Goal: Task Accomplishment & Management: Use online tool/utility

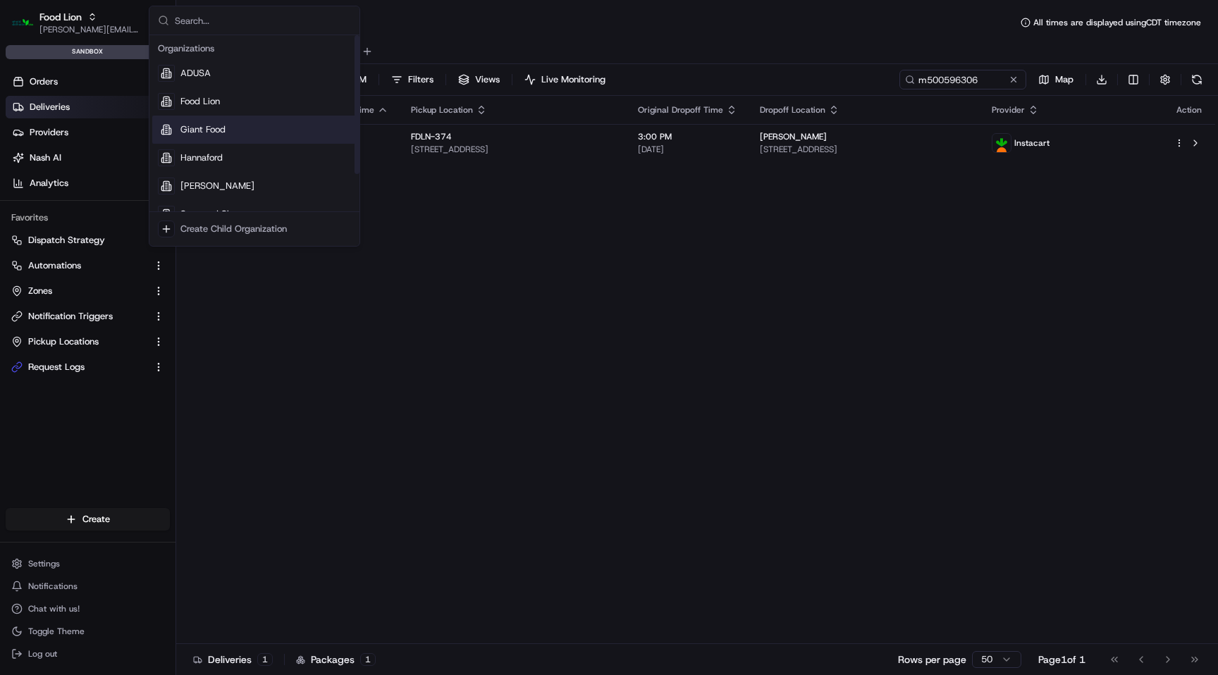
scroll to position [48, 0]
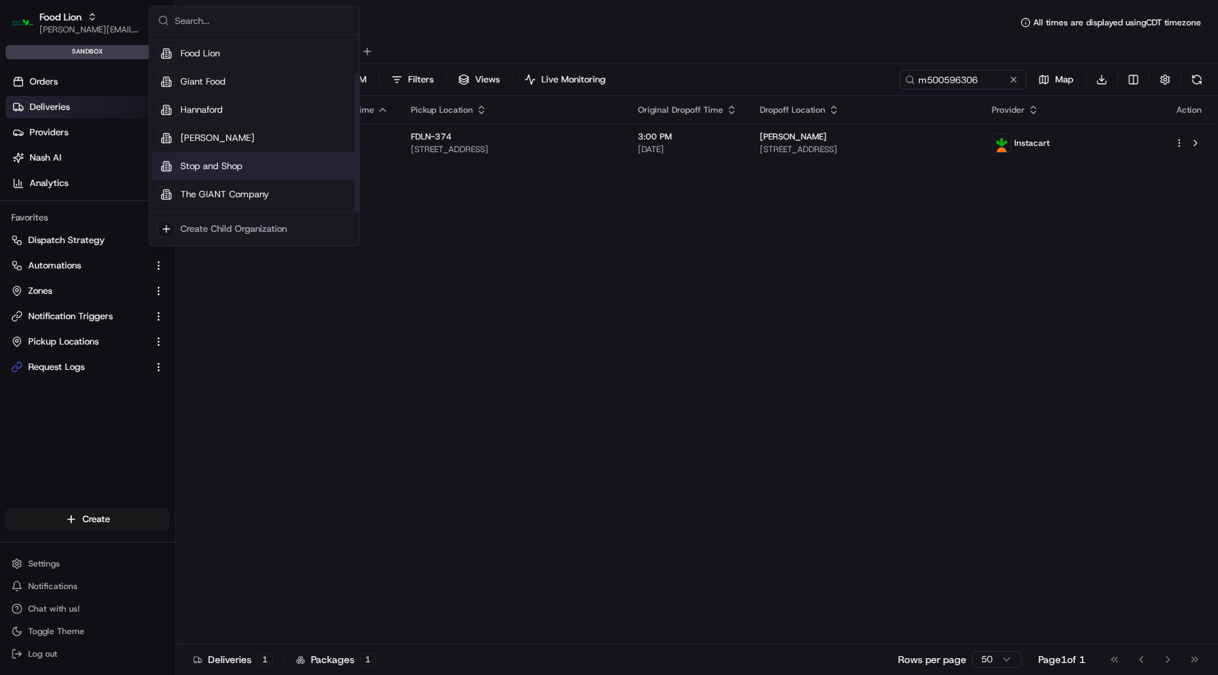
click at [219, 156] on div "Stop and Shop" at bounding box center [254, 166] width 204 height 28
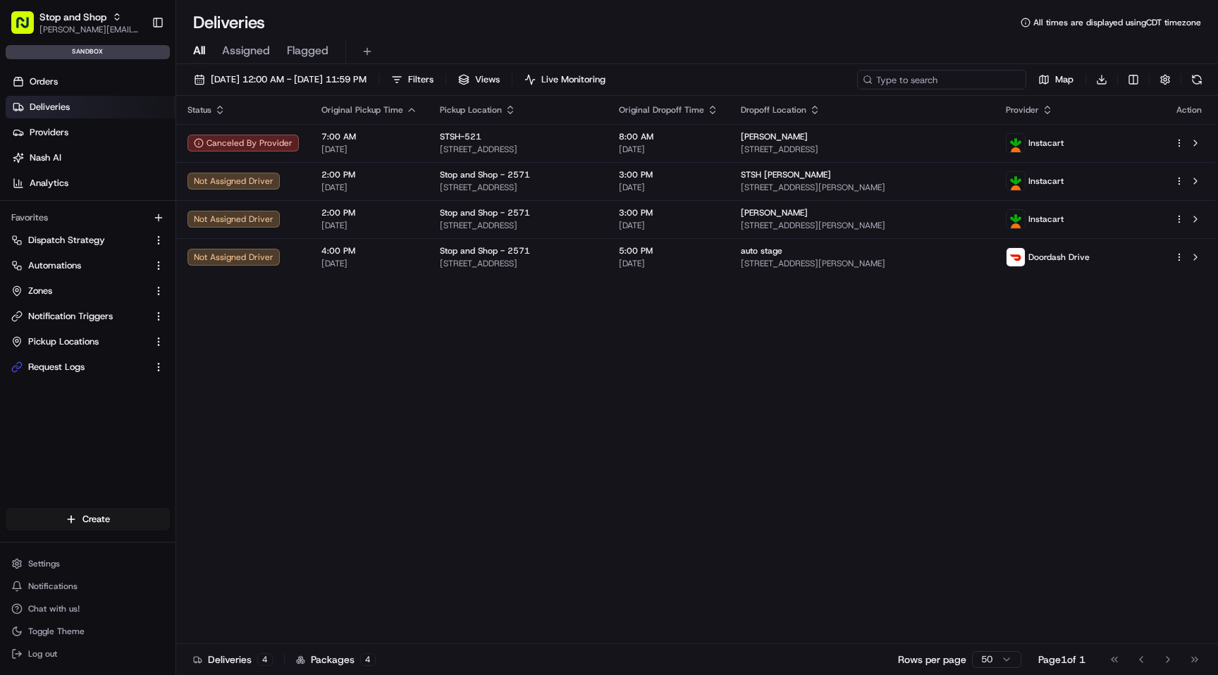
click at [975, 78] on input at bounding box center [941, 80] width 169 height 20
paste input "m500651991"
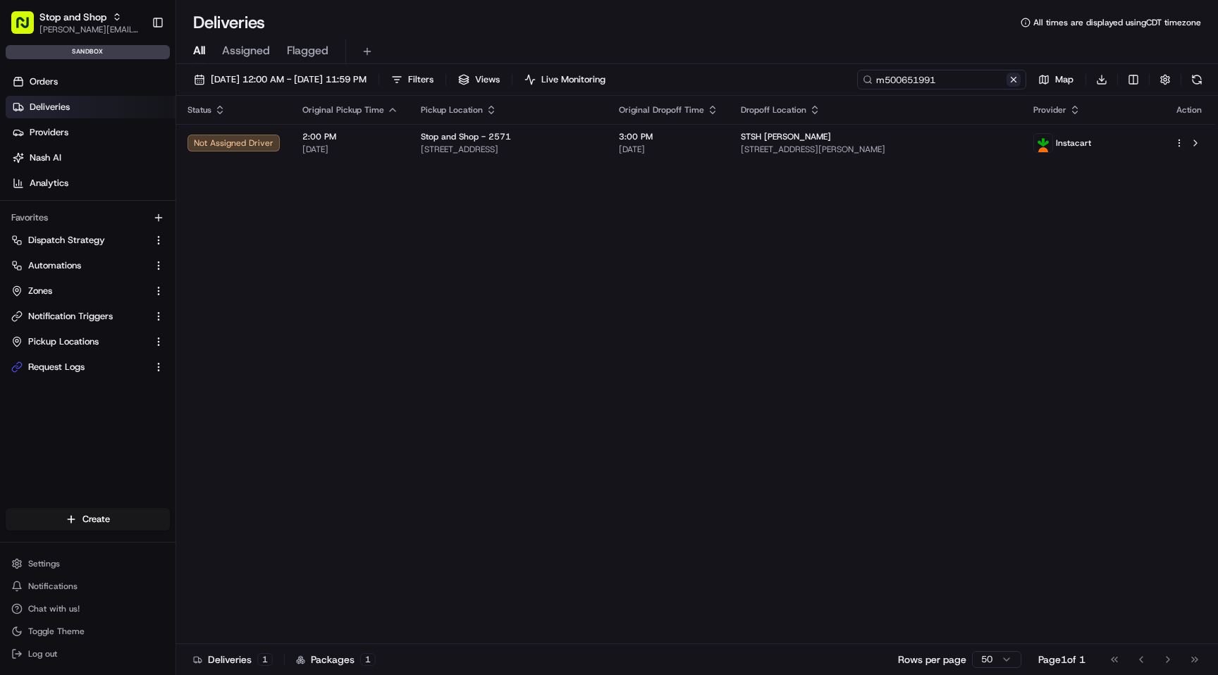
type input "m500651991"
click at [1016, 80] on button at bounding box center [1013, 80] width 14 height 14
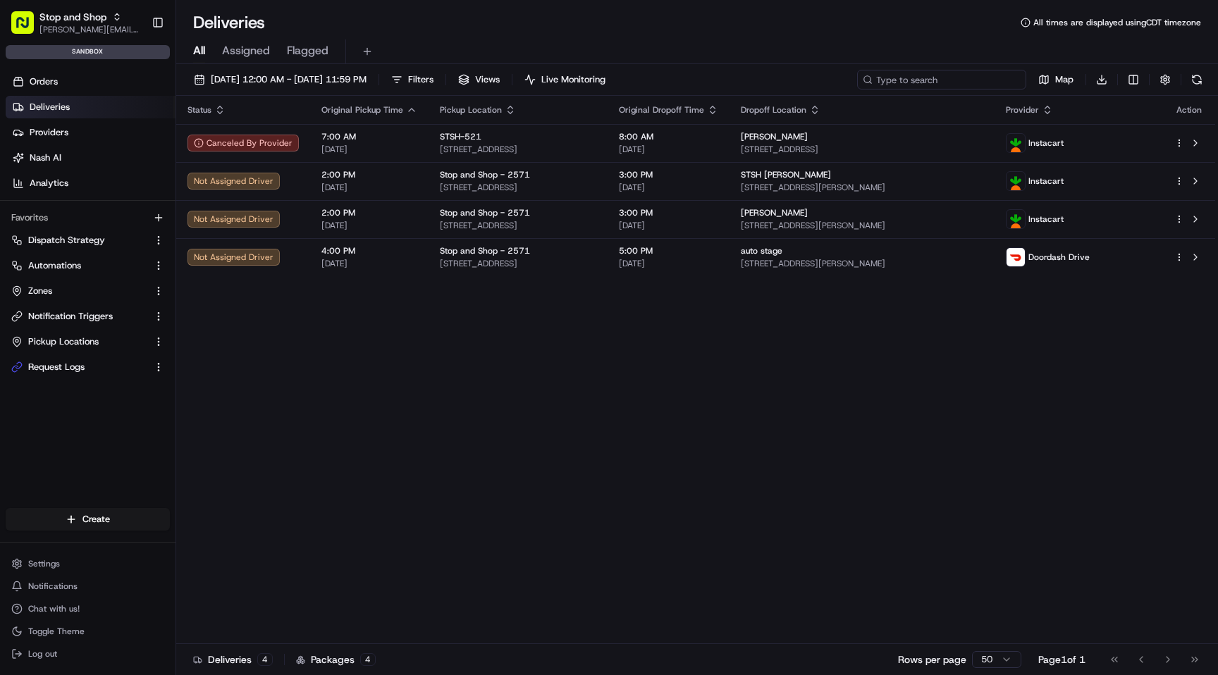
click at [966, 81] on input at bounding box center [941, 80] width 169 height 20
paste input "m500652146"
type input "m500652146"
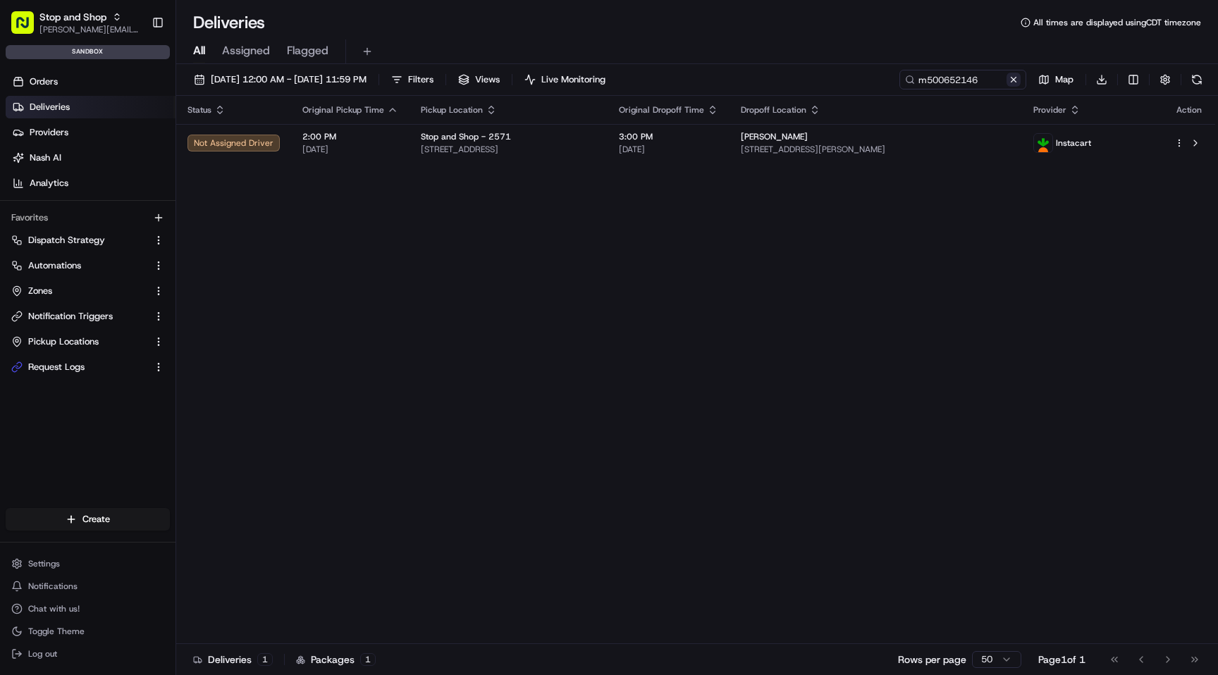
click at [1011, 78] on button at bounding box center [1013, 80] width 14 height 14
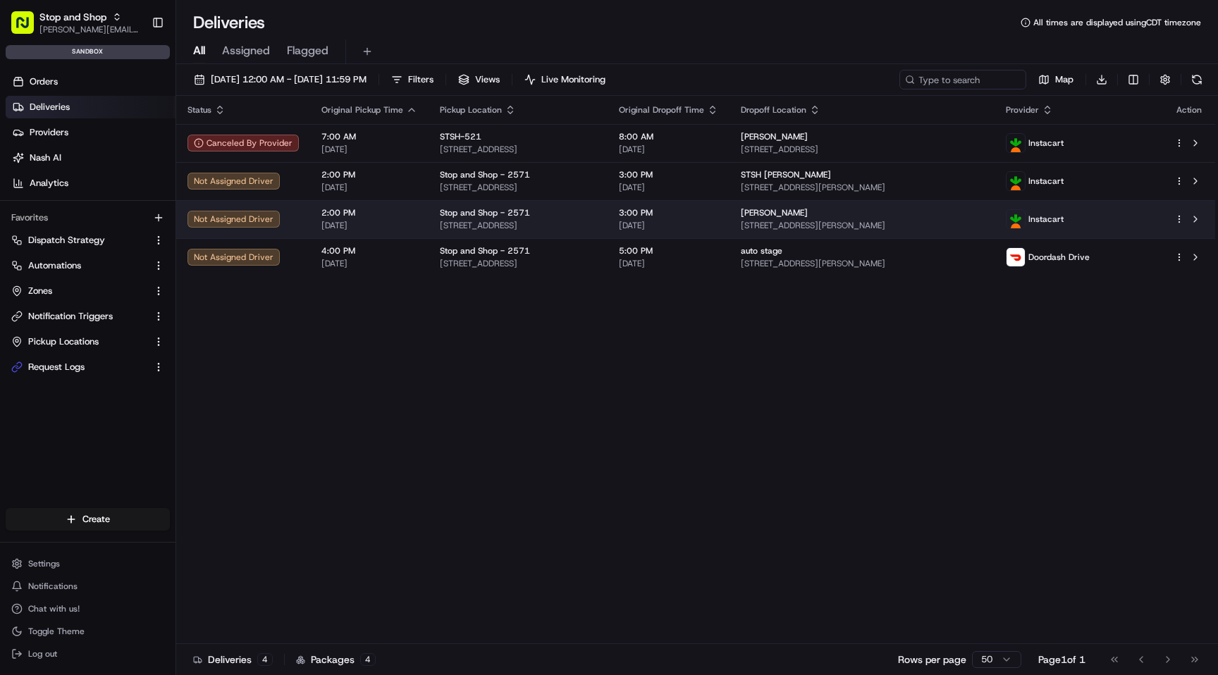
click at [1063, 218] on span "Instacart" at bounding box center [1045, 219] width 35 height 11
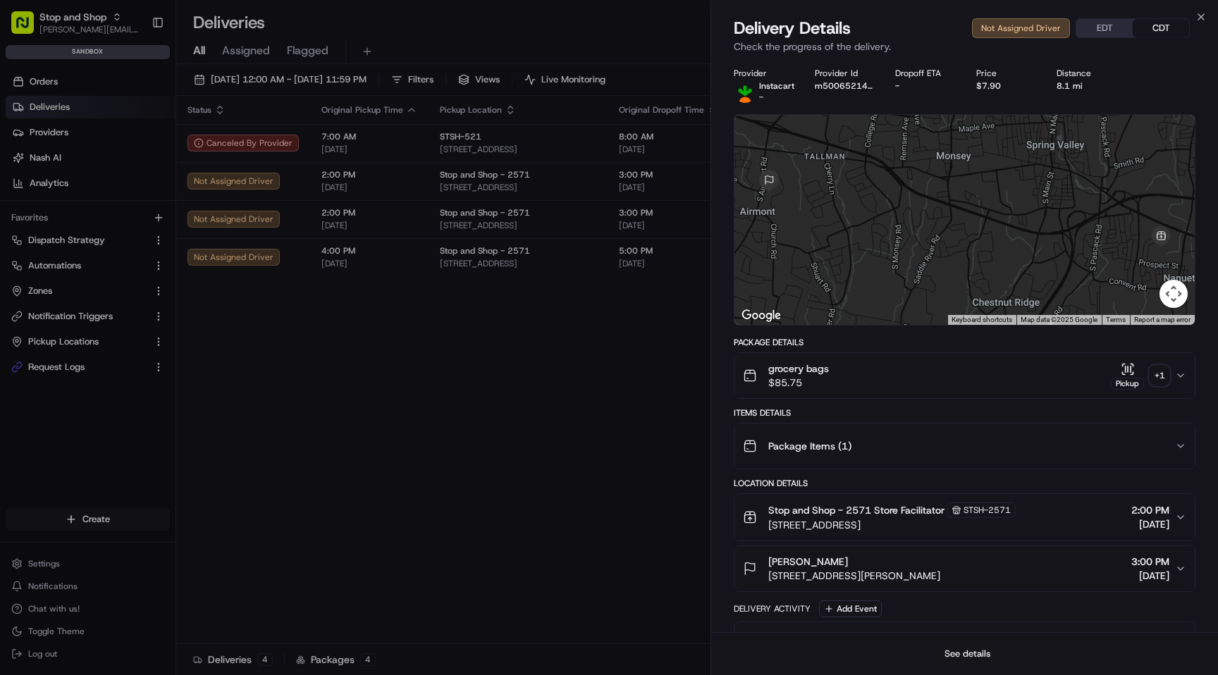
click at [966, 654] on button "See details" at bounding box center [967, 654] width 58 height 20
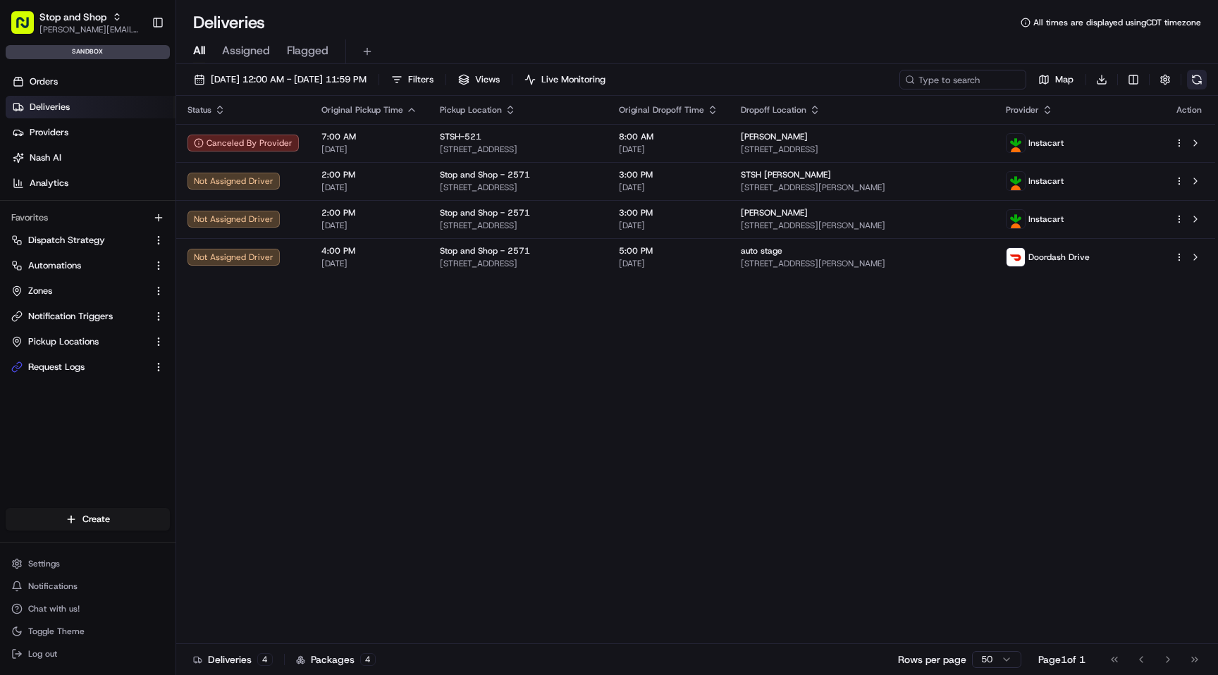
click at [1196, 83] on button at bounding box center [1197, 80] width 20 height 20
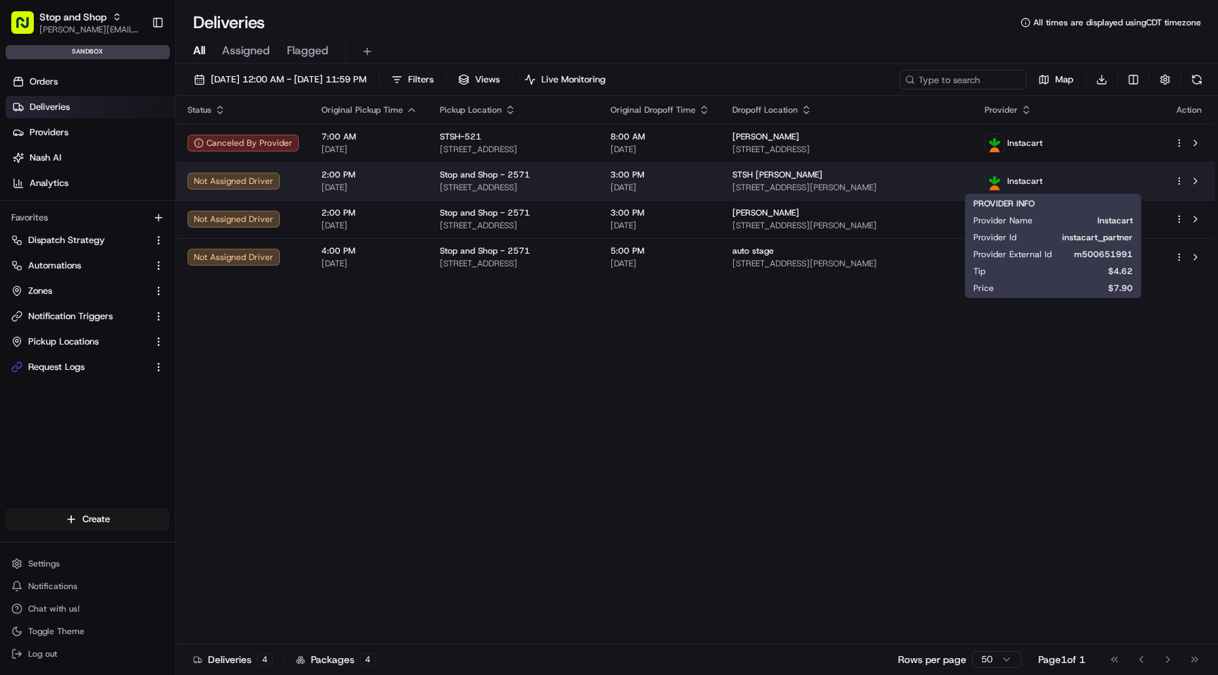
click at [1042, 179] on span "Instacart" at bounding box center [1024, 180] width 35 height 11
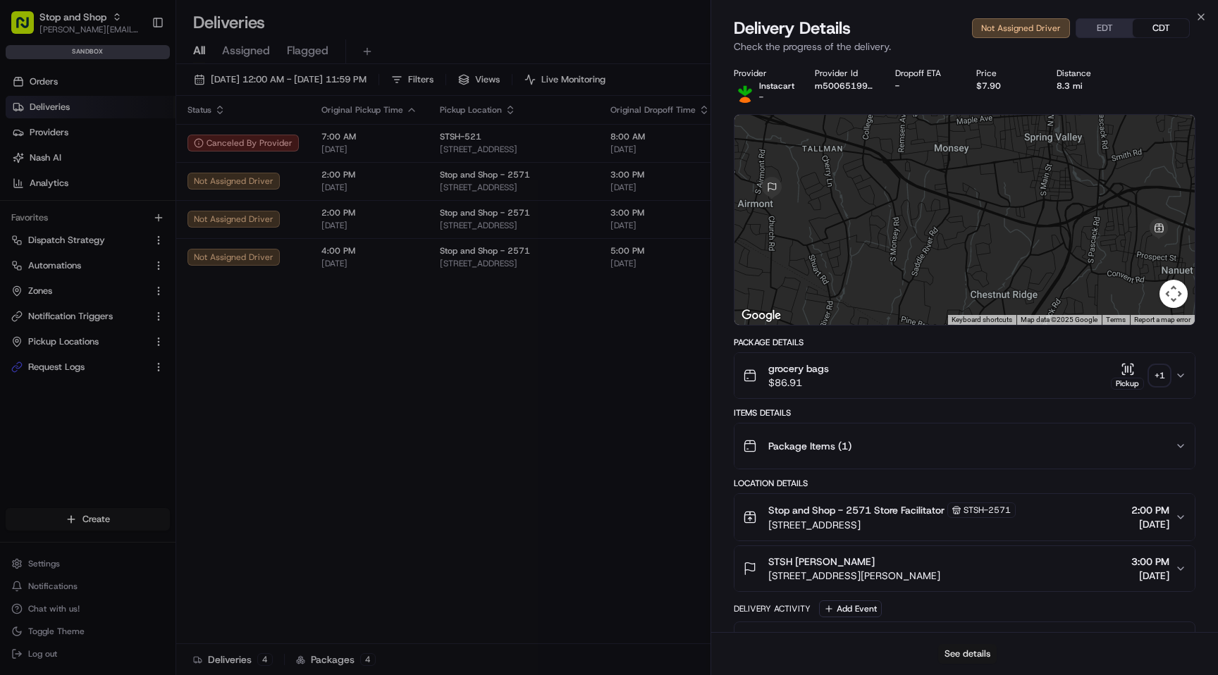
click at [976, 653] on button "See details" at bounding box center [967, 654] width 58 height 20
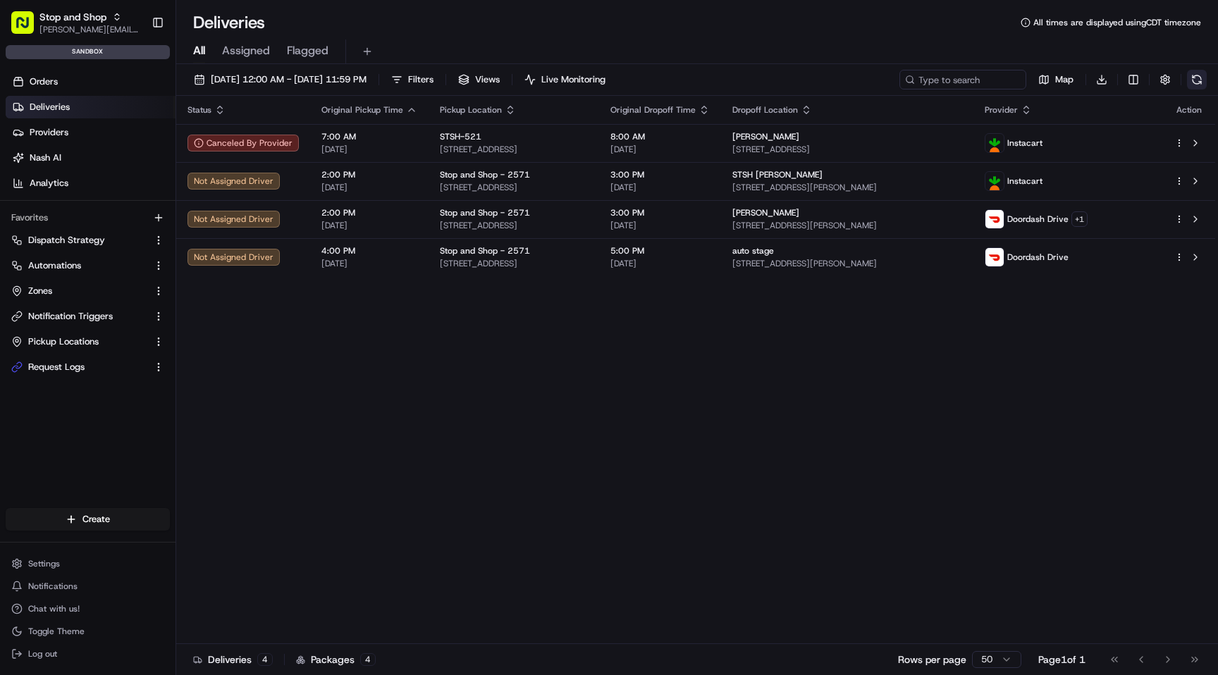
click at [1202, 82] on button at bounding box center [1197, 80] width 20 height 20
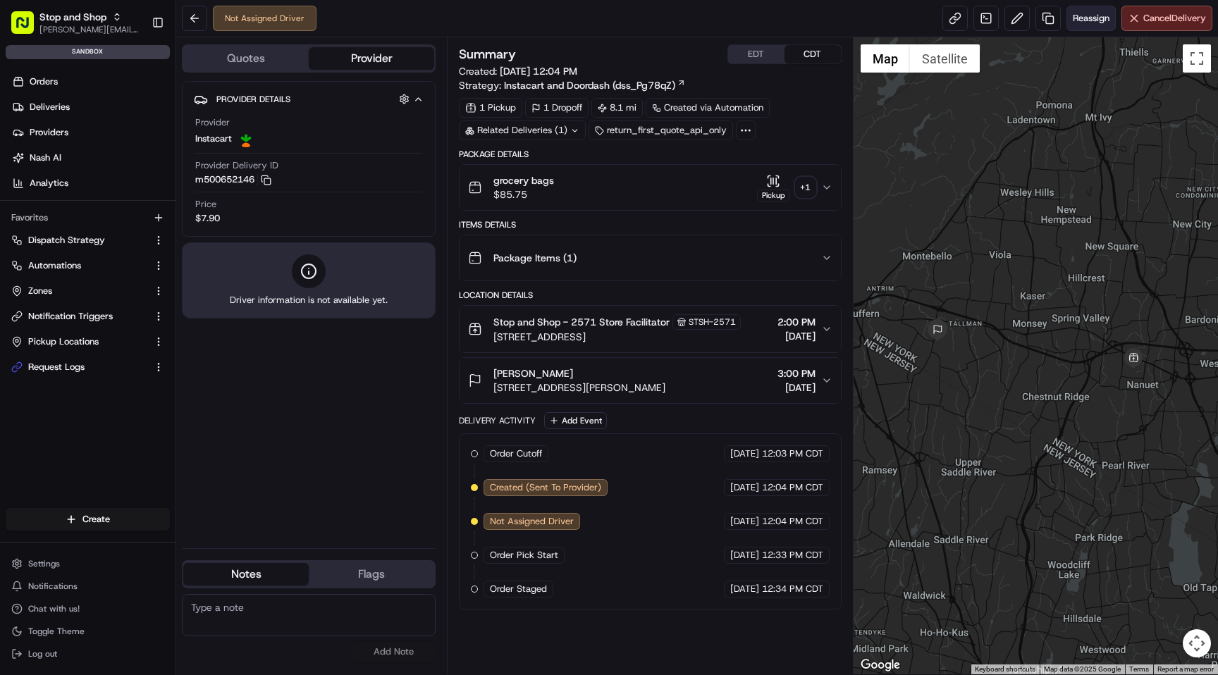
click at [1099, 25] on button "Reassign" at bounding box center [1090, 18] width 49 height 25
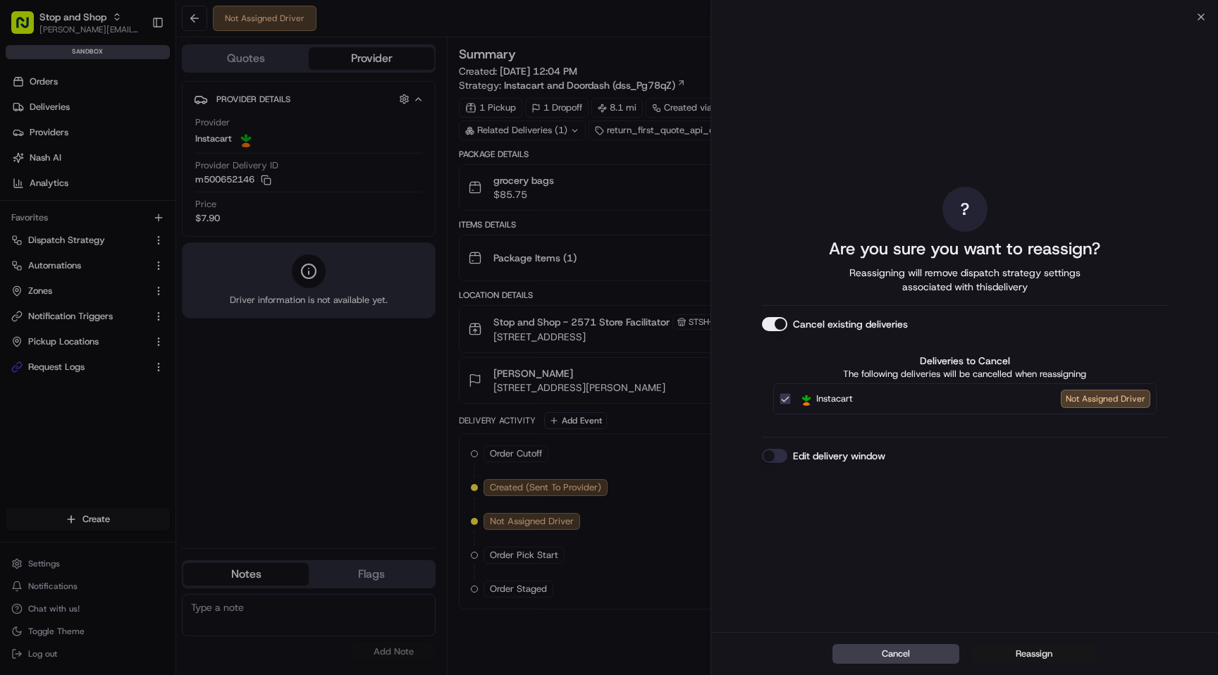
click at [989, 657] on button "Reassign" at bounding box center [1033, 654] width 127 height 20
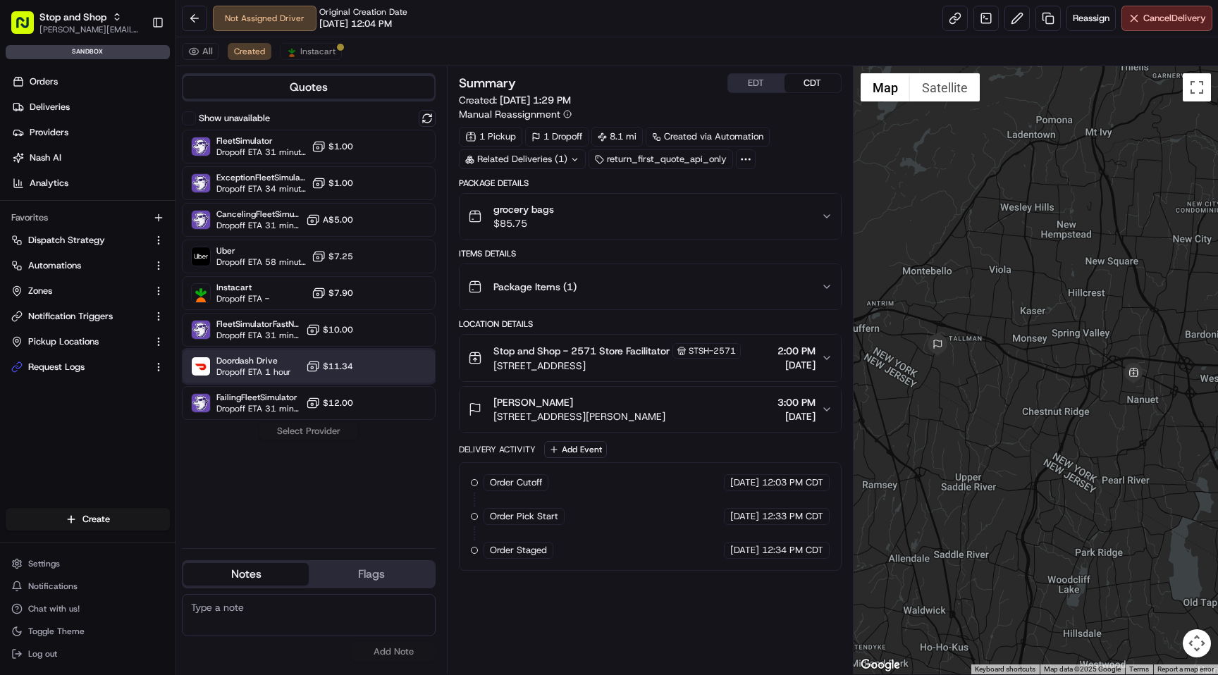
click at [247, 362] on span "Doordash Drive" at bounding box center [253, 360] width 75 height 11
click at [329, 433] on button "Assign Provider" at bounding box center [309, 431] width 100 height 17
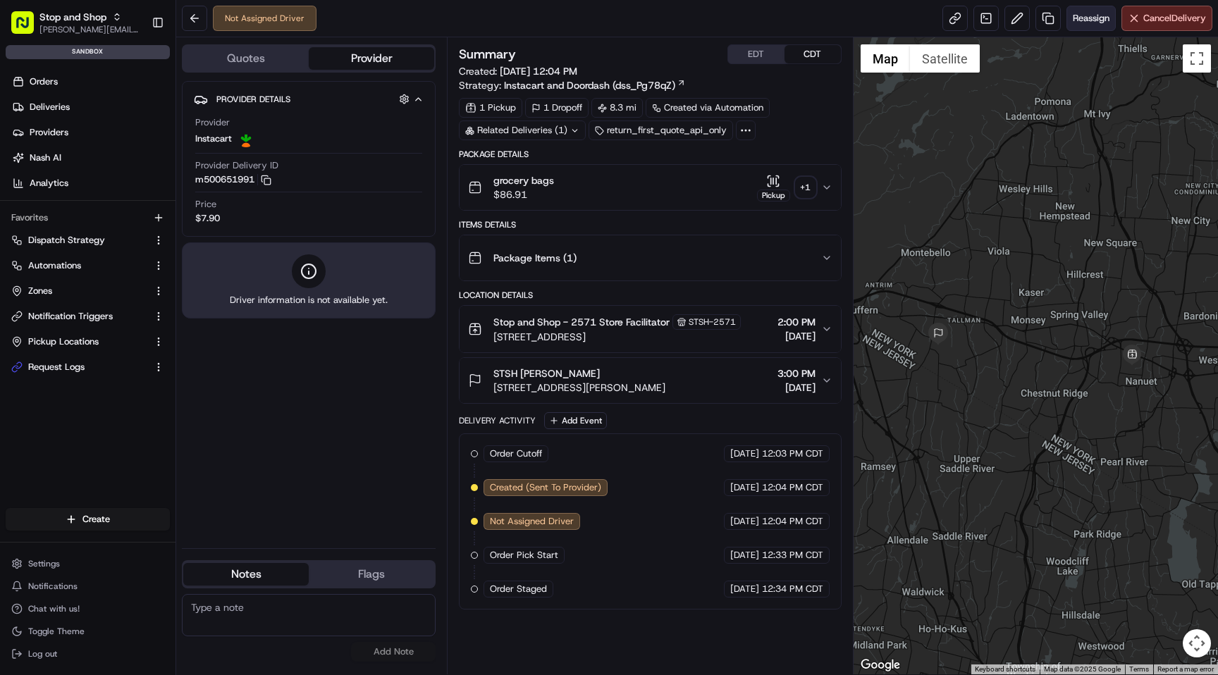
click at [1096, 14] on span "Reassign" at bounding box center [1091, 18] width 37 height 13
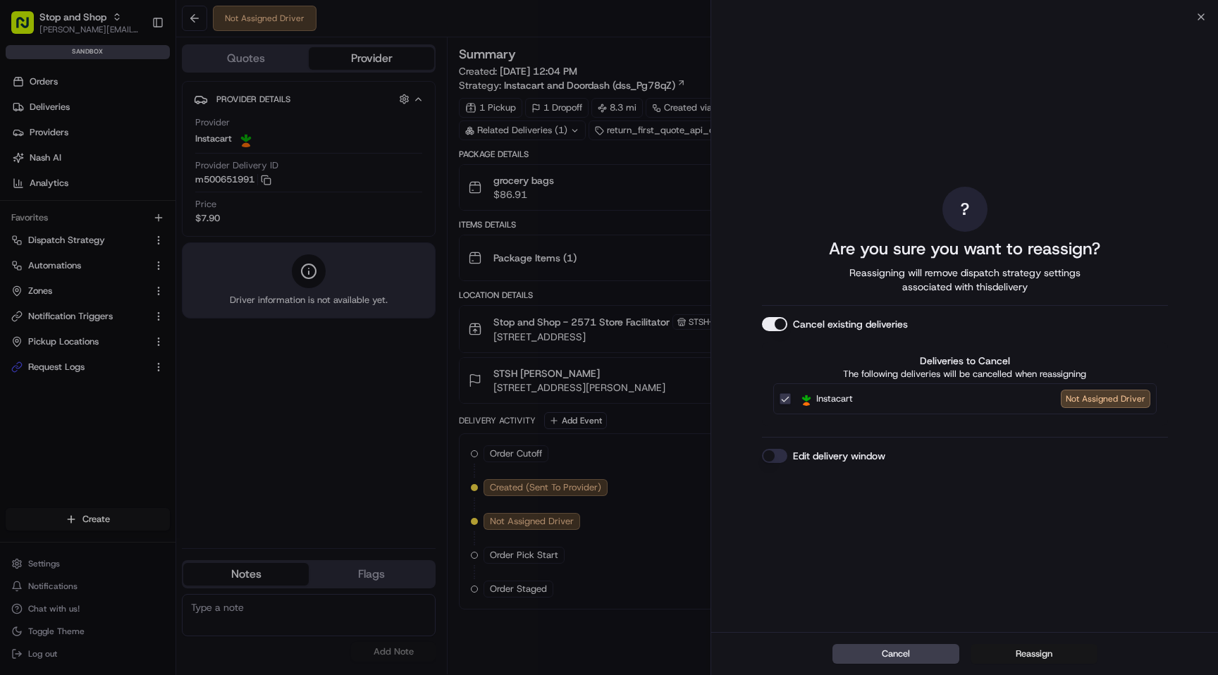
click at [1012, 657] on button "Reassign" at bounding box center [1033, 654] width 127 height 20
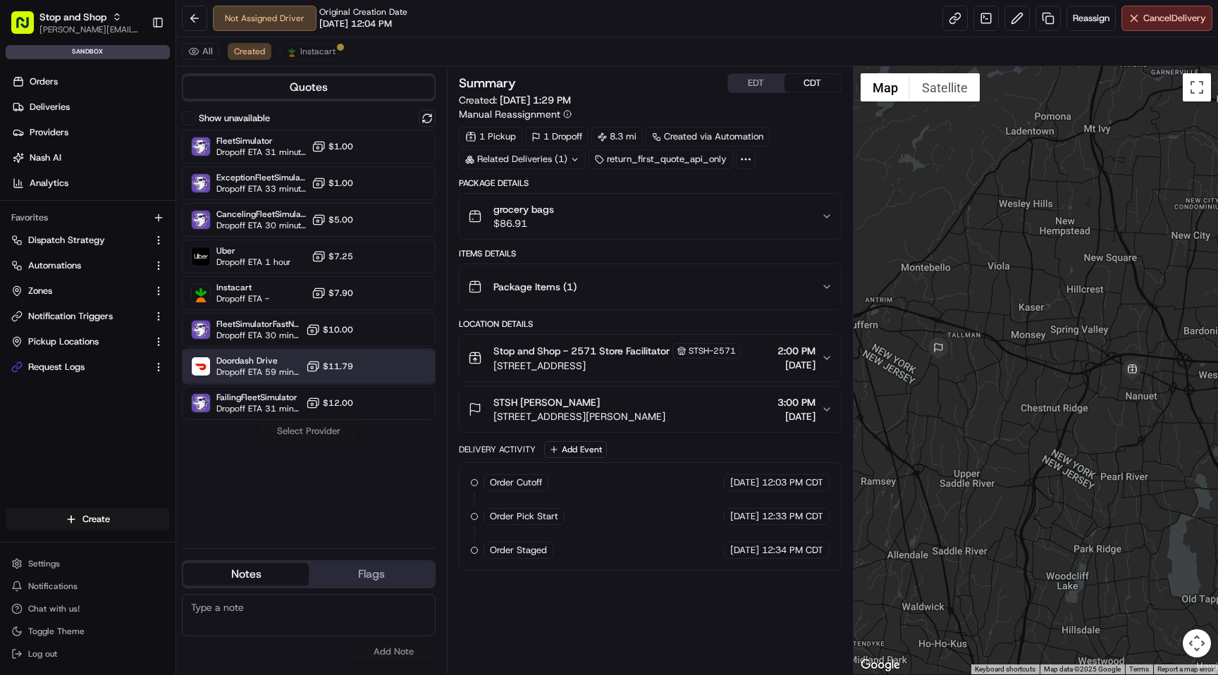
click at [255, 352] on div "Doordash Drive Dropoff ETA 59 minutes $11.79" at bounding box center [309, 367] width 254 height 34
click at [323, 429] on button "Assign Provider" at bounding box center [309, 431] width 100 height 17
